Goal: Use online tool/utility: Utilize a website feature to perform a specific function

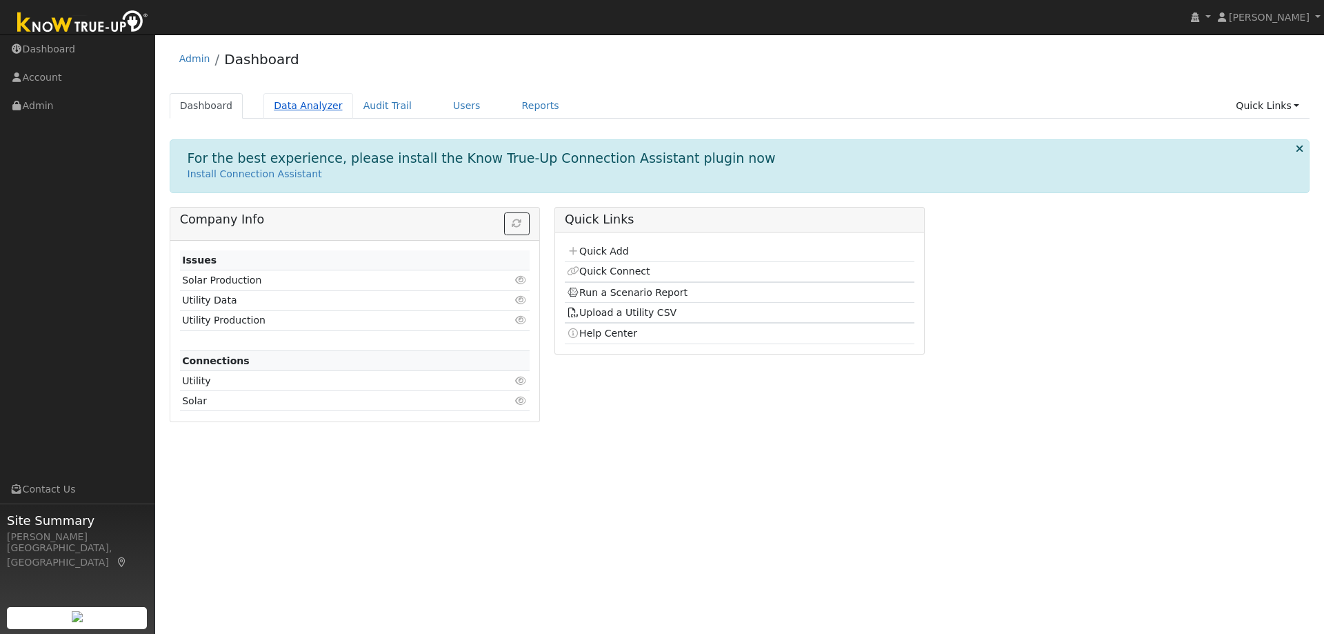
click at [276, 105] on link "Data Analyzer" at bounding box center [309, 106] width 90 height 26
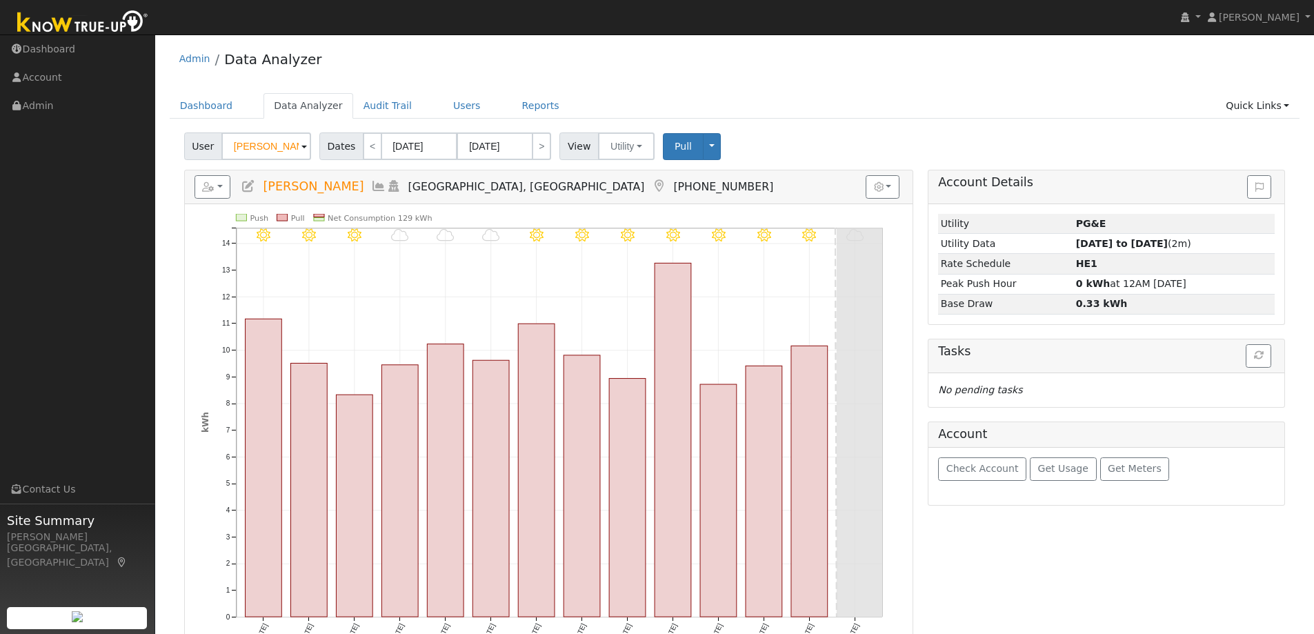
click at [266, 152] on input "Manuella Deitrick" at bounding box center [266, 146] width 90 height 28
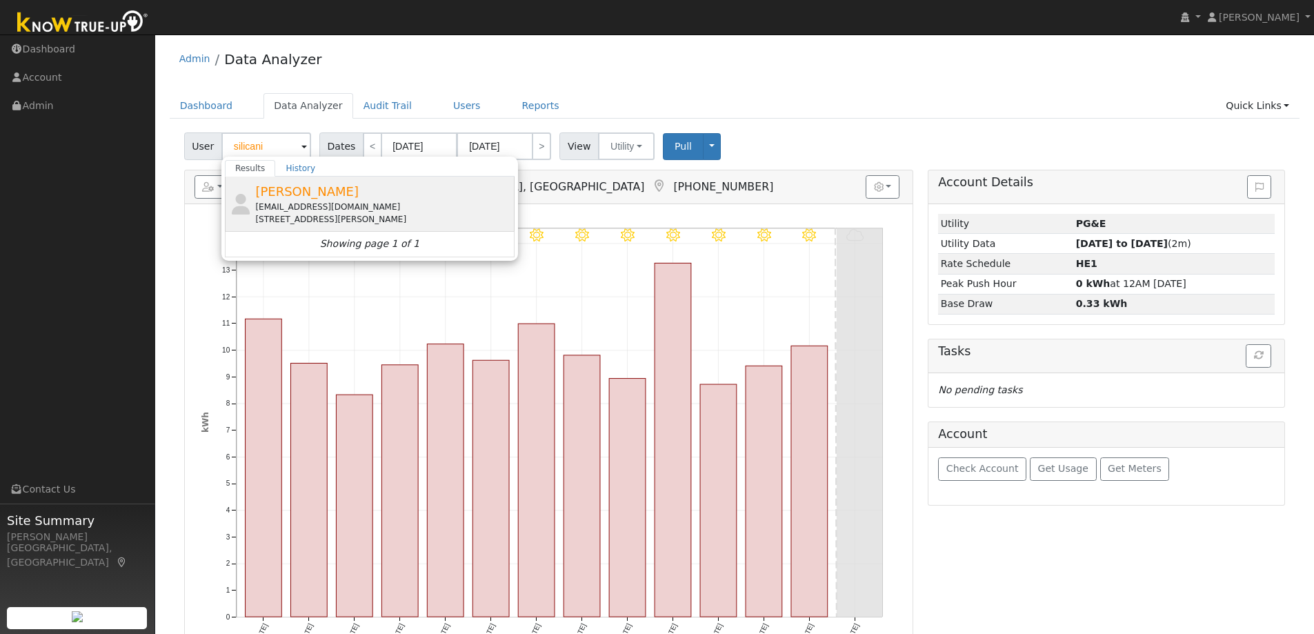
click at [368, 195] on div "Denise Silicani silibaer@yahoo.com 184 Draeger Drive, Moraga, CA 94556" at bounding box center [383, 203] width 256 height 43
type input "Denise Silicani"
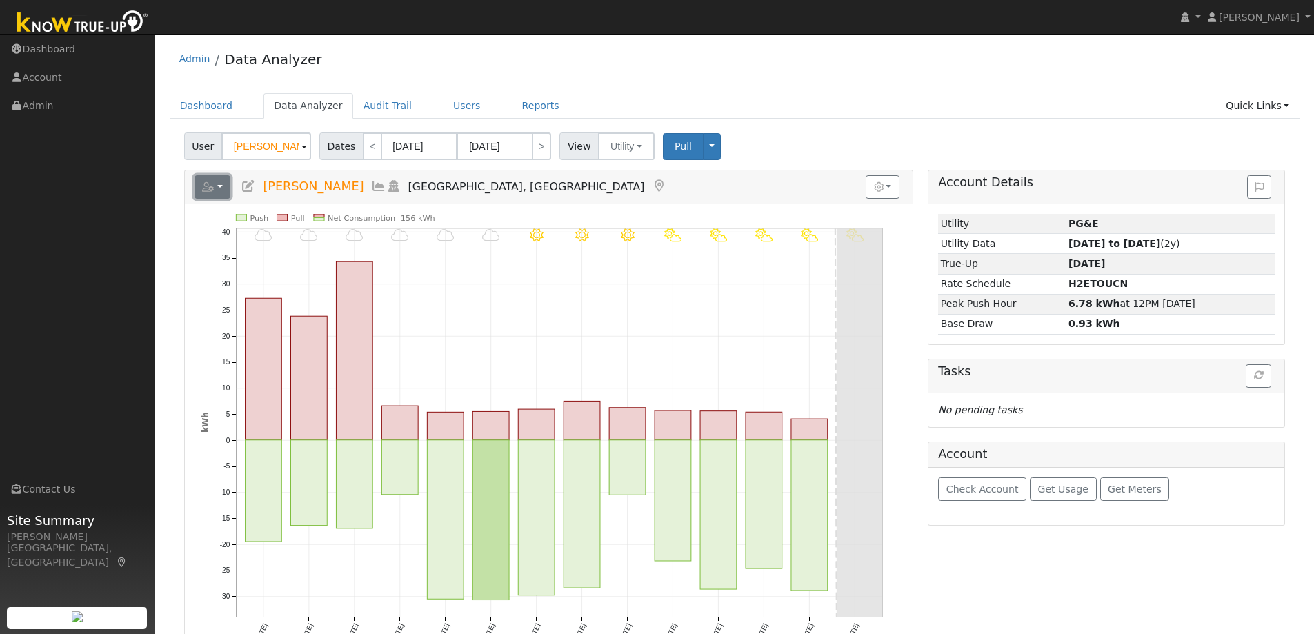
click at [218, 187] on button "button" at bounding box center [213, 186] width 37 height 23
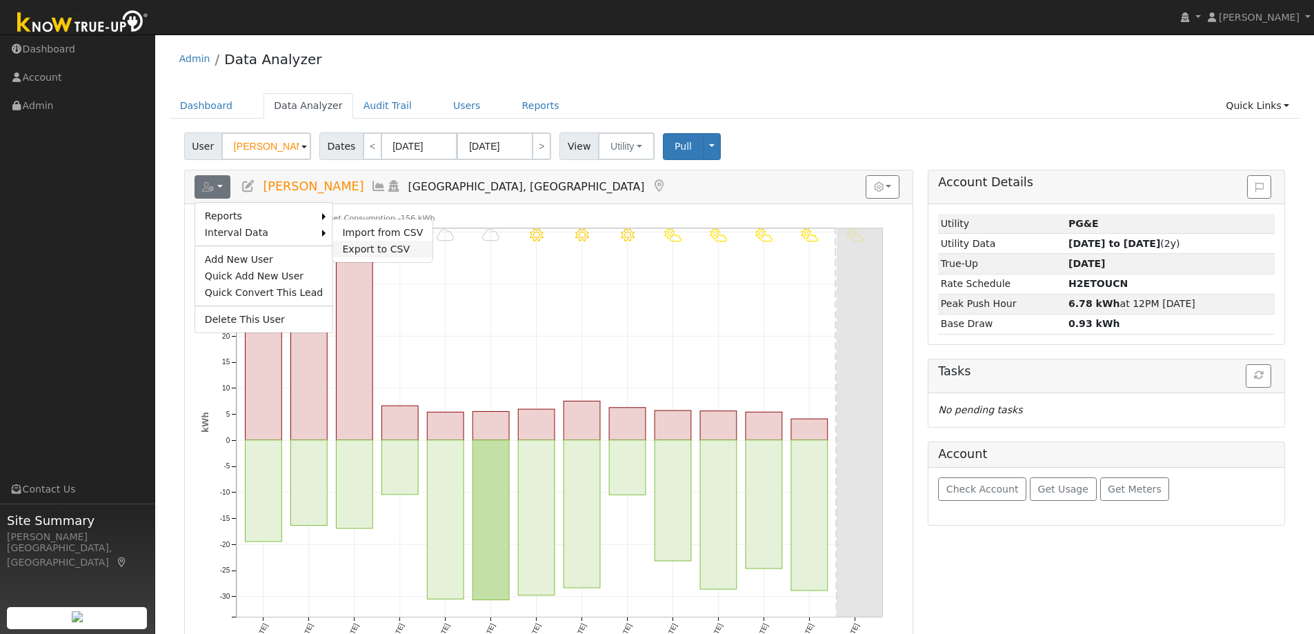
click at [373, 248] on link "Export to CSV" at bounding box center [382, 249] width 100 height 17
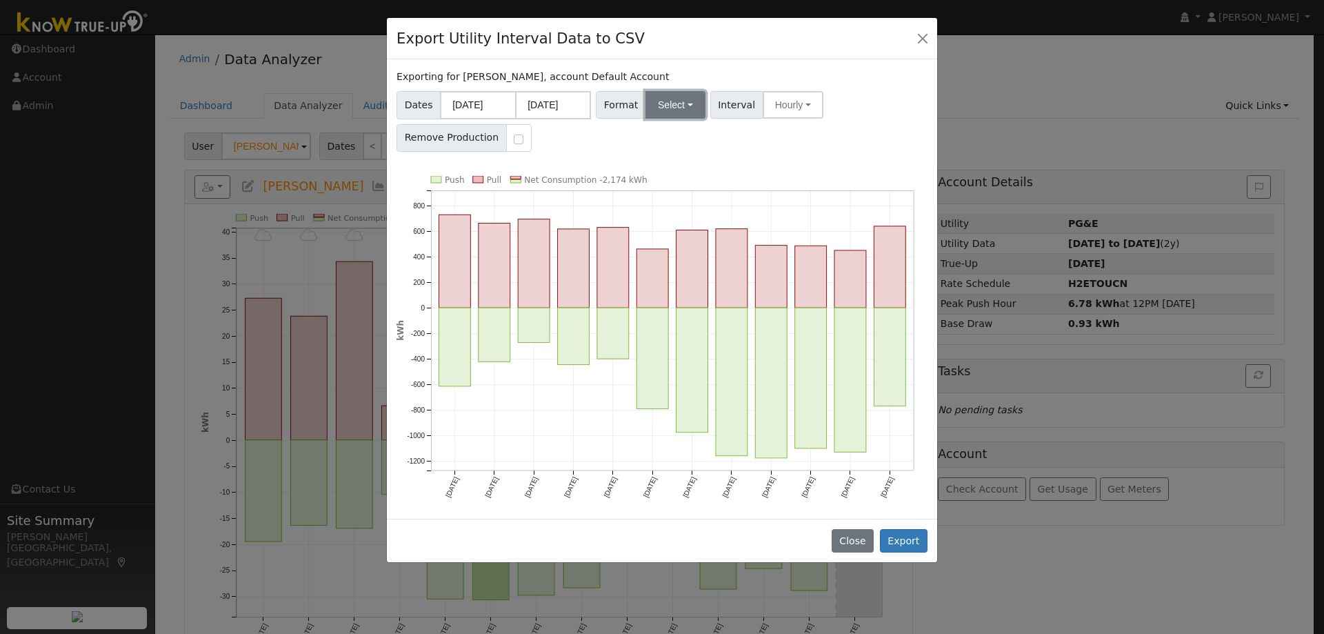
click at [679, 107] on button "Select" at bounding box center [676, 105] width 60 height 28
click at [671, 268] on link "OpenSolar" at bounding box center [691, 261] width 99 height 19
click at [858, 539] on button "Close" at bounding box center [853, 540] width 42 height 23
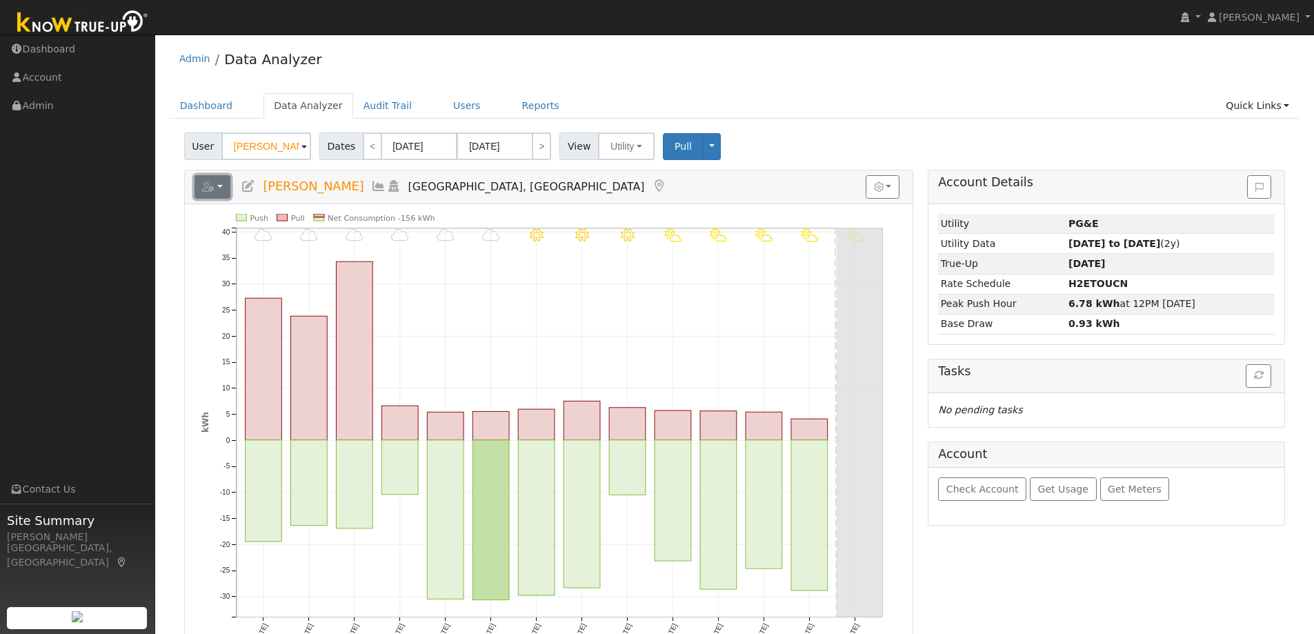
click at [219, 187] on button "button" at bounding box center [213, 186] width 37 height 23
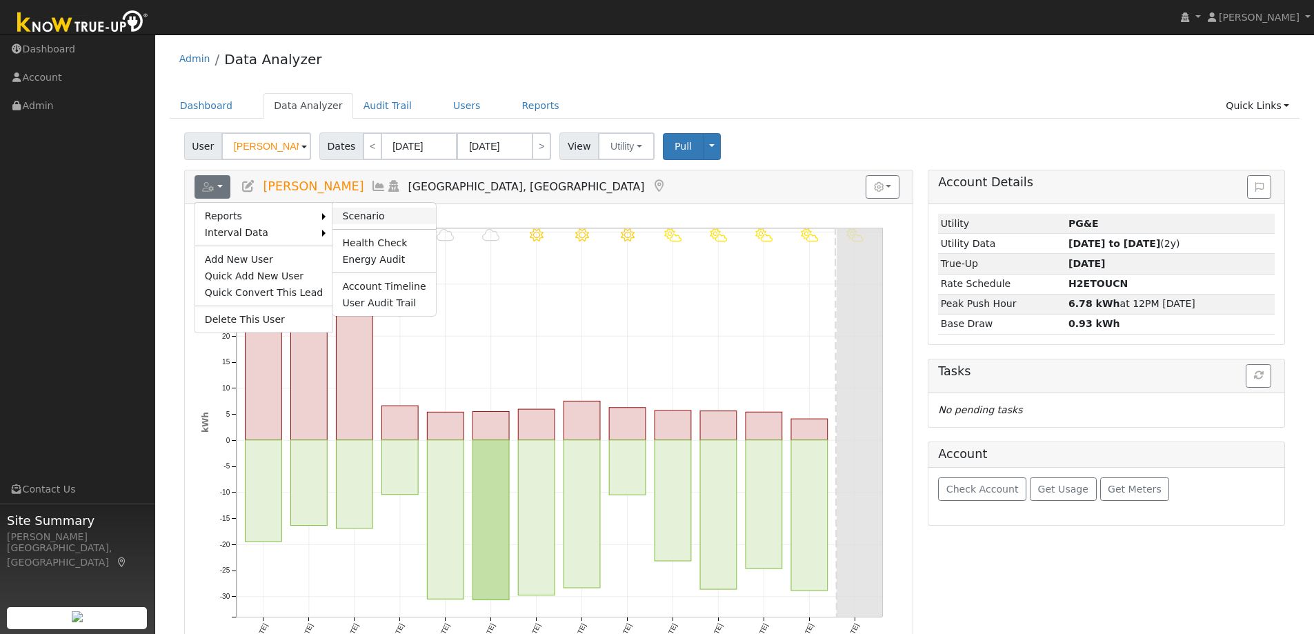
click at [347, 210] on link "Scenario" at bounding box center [383, 216] width 103 height 17
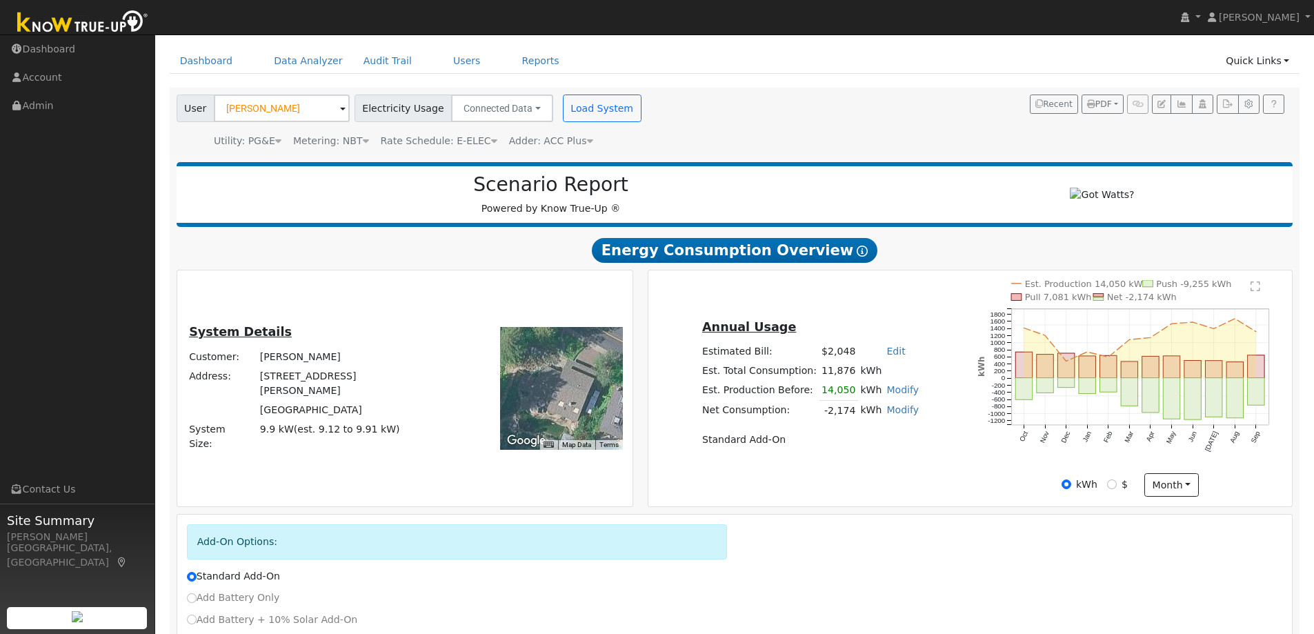
scroll to position [69, 0]
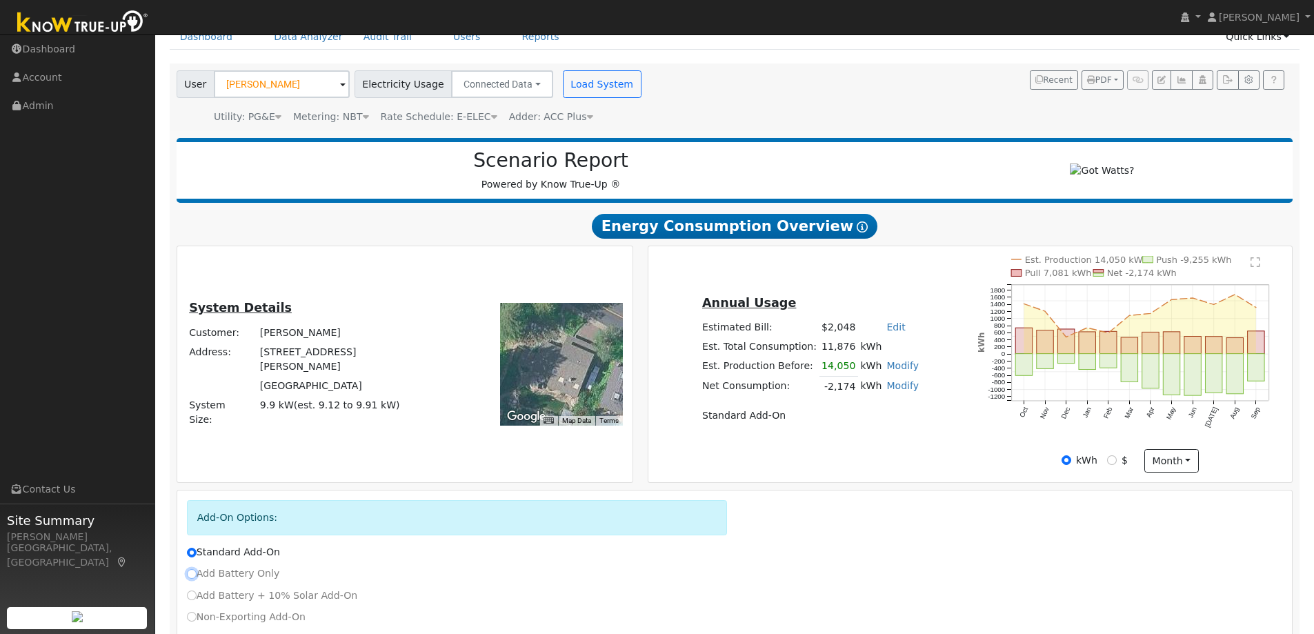
click at [195, 579] on input "Add Battery Only" at bounding box center [192, 574] width 10 height 10
radio input "true"
radio input "false"
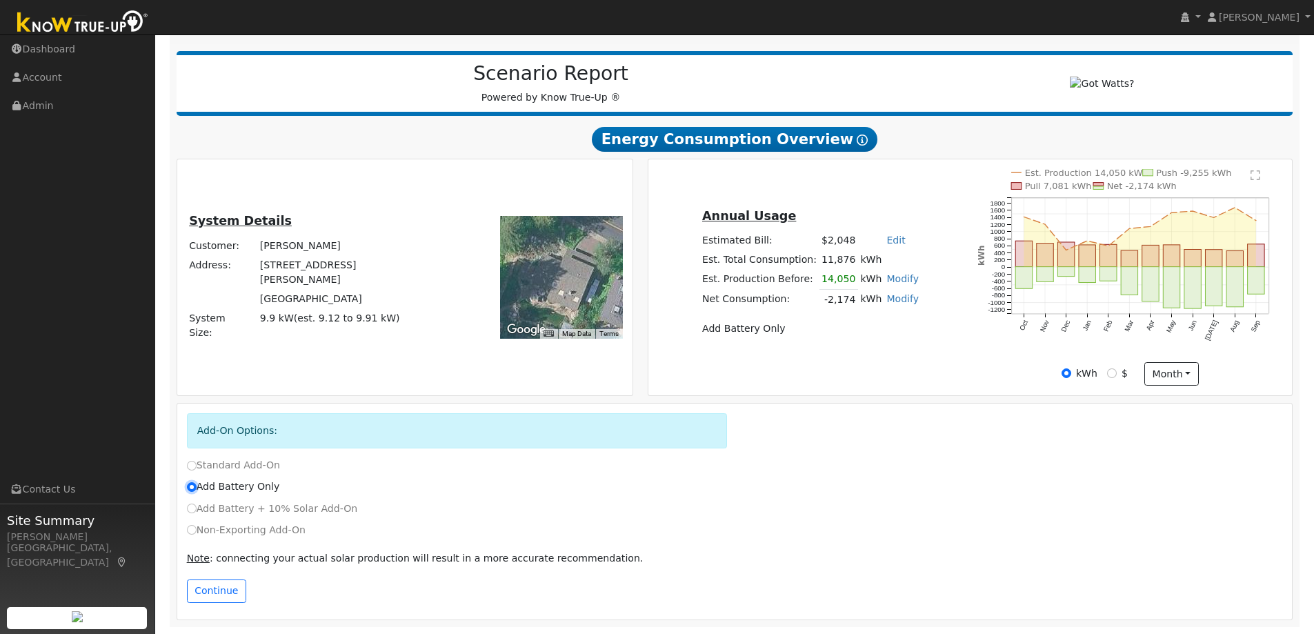
scroll to position [161, 0]
click at [226, 597] on button "Continue" at bounding box center [216, 590] width 59 height 23
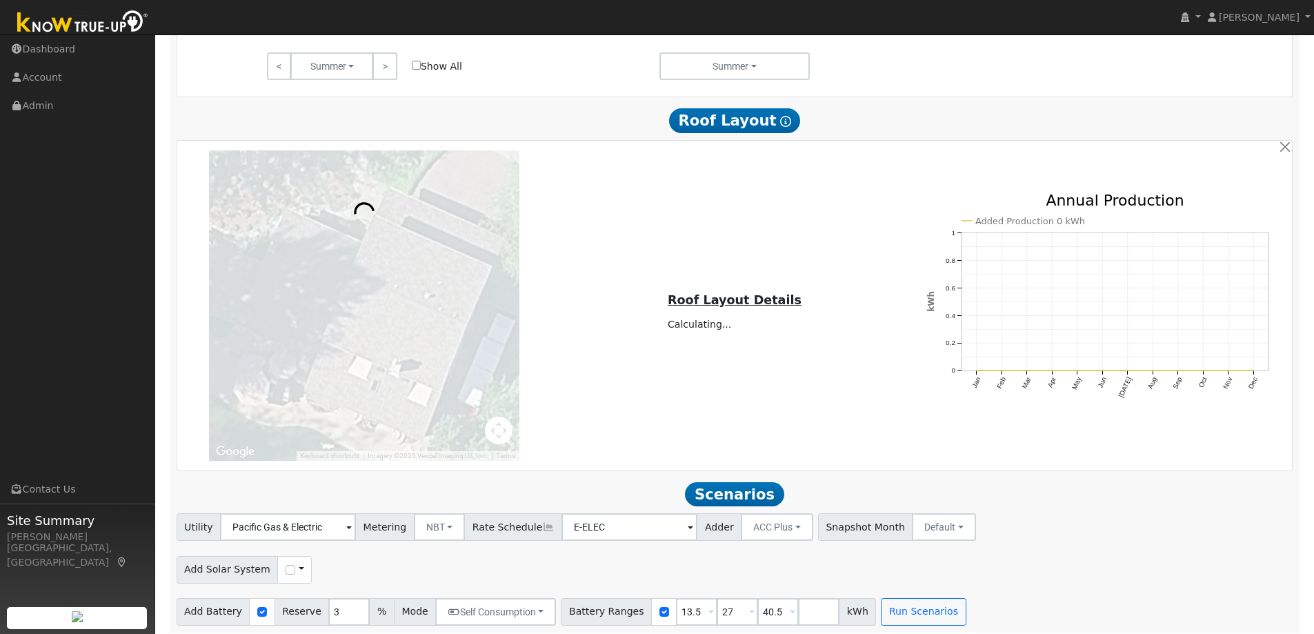
scroll to position [948, 0]
